Goal: Task Accomplishment & Management: Use online tool/utility

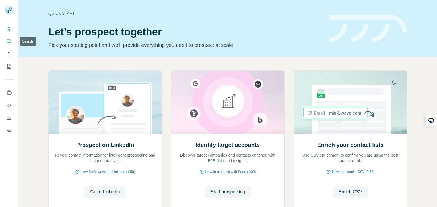
click at [11, 38] on button "Search" at bounding box center [9, 41] width 9 height 10
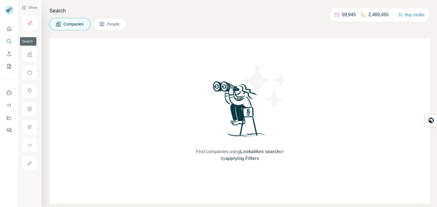
click at [6, 39] on icon "Search" at bounding box center [9, 42] width 6 height 6
click at [9, 42] on icon "Search" at bounding box center [9, 41] width 4 height 4
click at [10, 28] on icon "Quick start" at bounding box center [9, 29] width 6 height 6
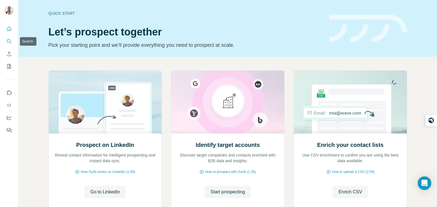
click at [8, 40] on icon "Search" at bounding box center [9, 42] width 6 height 6
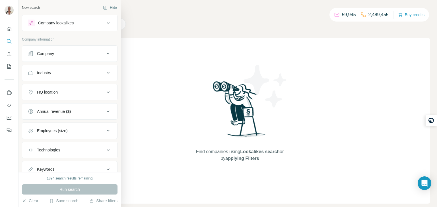
click at [55, 57] on button "Company" at bounding box center [69, 54] width 95 height 14
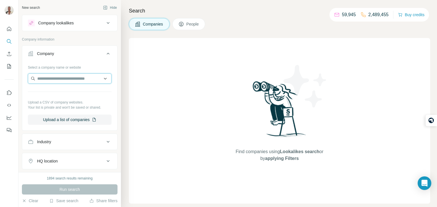
click at [57, 77] on input "text" at bounding box center [70, 79] width 84 height 10
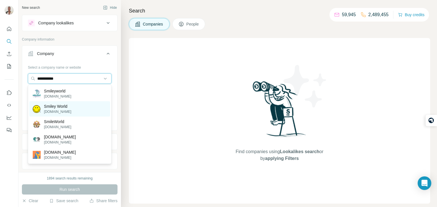
type input "**********"
click at [61, 104] on p "Smiley World" at bounding box center [57, 107] width 27 height 6
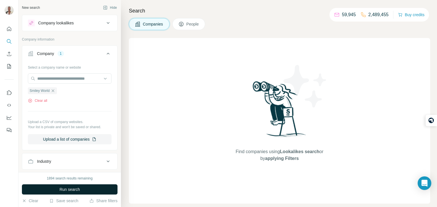
click at [82, 195] on button "Run search" at bounding box center [70, 190] width 96 height 10
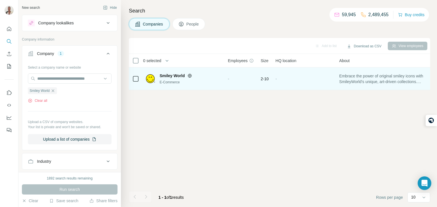
click at [191, 74] on icon at bounding box center [189, 76] width 5 height 5
